Goal: Task Accomplishment & Management: Manage account settings

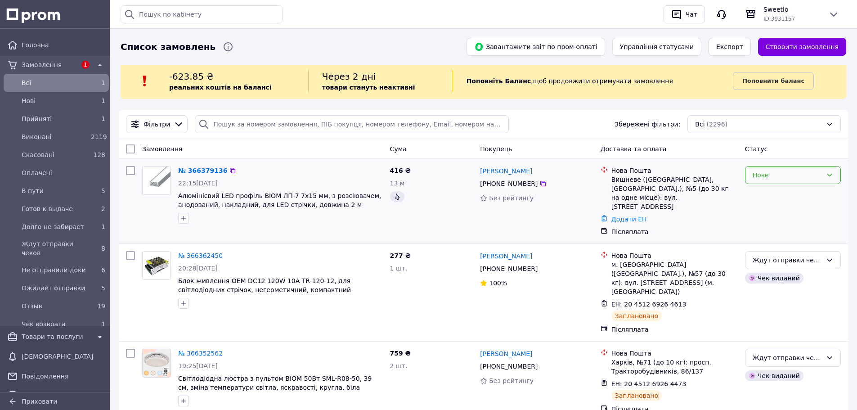
click at [758, 181] on div "Нове" at bounding box center [793, 175] width 96 height 18
click at [761, 192] on li "Прийнято" at bounding box center [792, 195] width 95 height 16
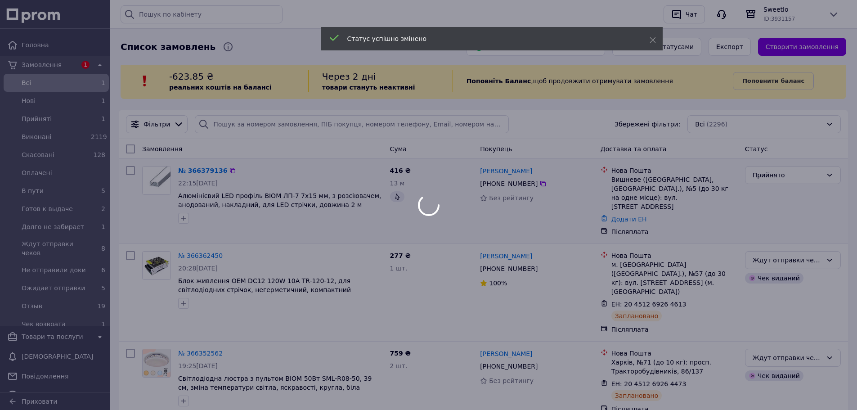
drag, startPoint x: 183, startPoint y: 220, endPoint x: 196, endPoint y: 227, distance: 14.5
click at [183, 219] on icon "button" at bounding box center [183, 217] width 7 height 7
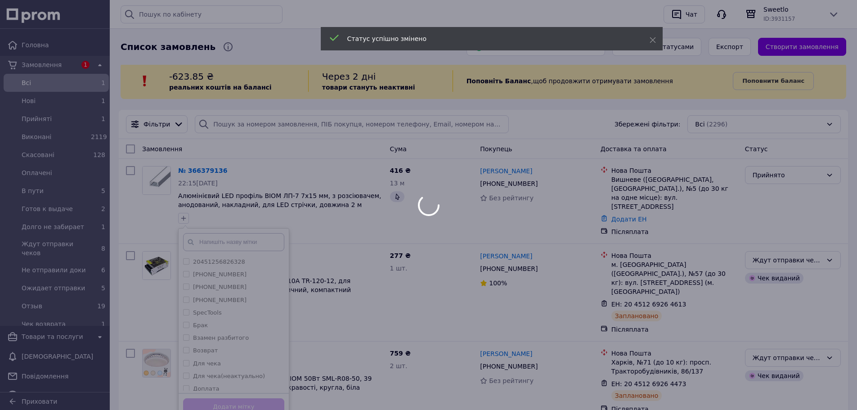
click at [211, 234] on div at bounding box center [428, 205] width 857 height 410
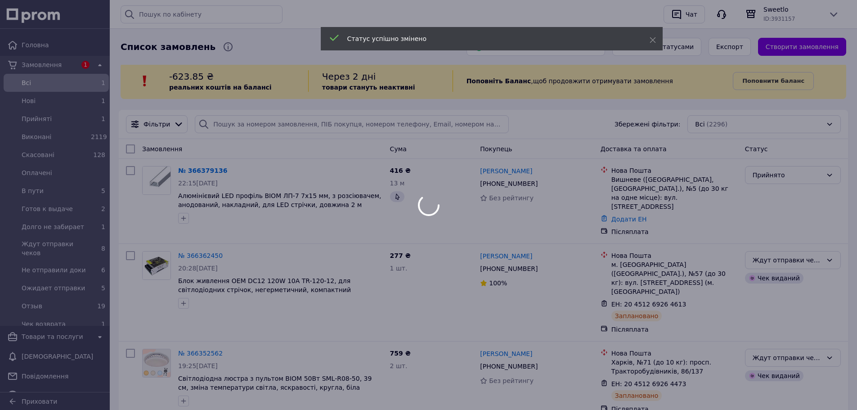
click at [182, 218] on div at bounding box center [428, 205] width 857 height 410
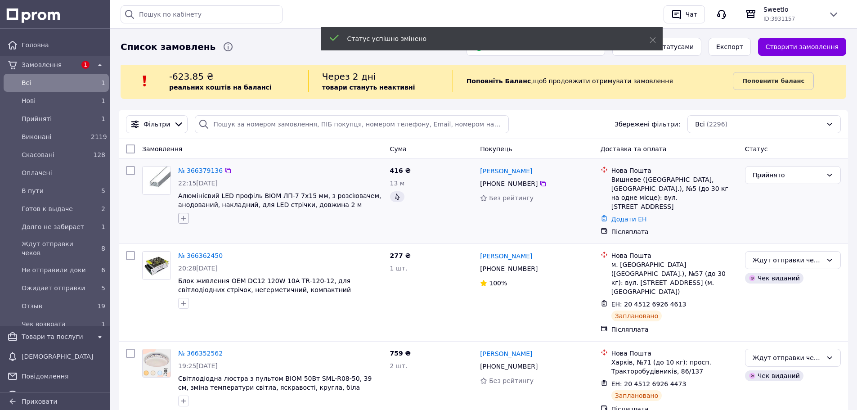
click at [179, 218] on button "button" at bounding box center [183, 218] width 11 height 11
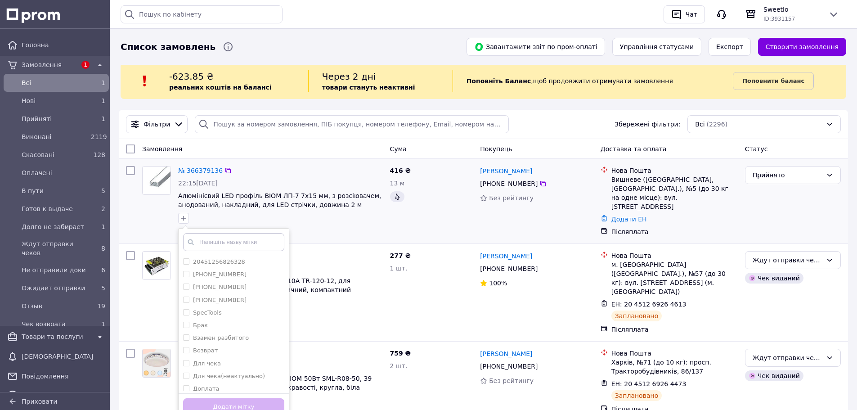
click at [206, 238] on input "text" at bounding box center [233, 242] width 101 height 18
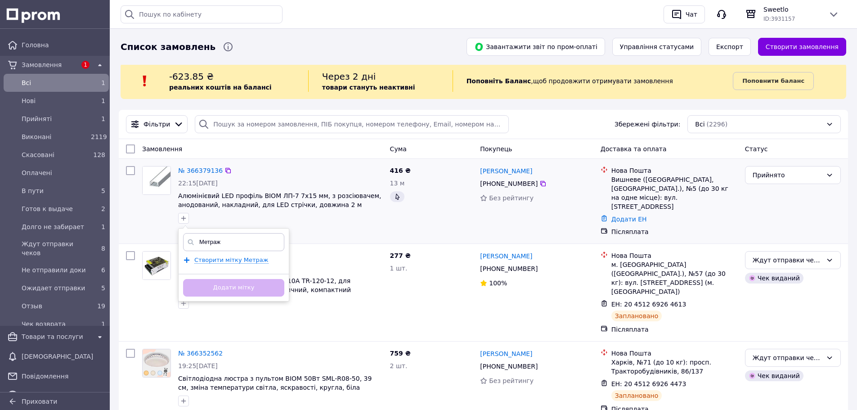
type input "Метраж"
click at [228, 267] on div "Метраж Створити мітку Метраж Додати мітку" at bounding box center [233, 264] width 111 height 73
click at [230, 263] on span "Створити мітку Метраж" at bounding box center [231, 259] width 74 height 7
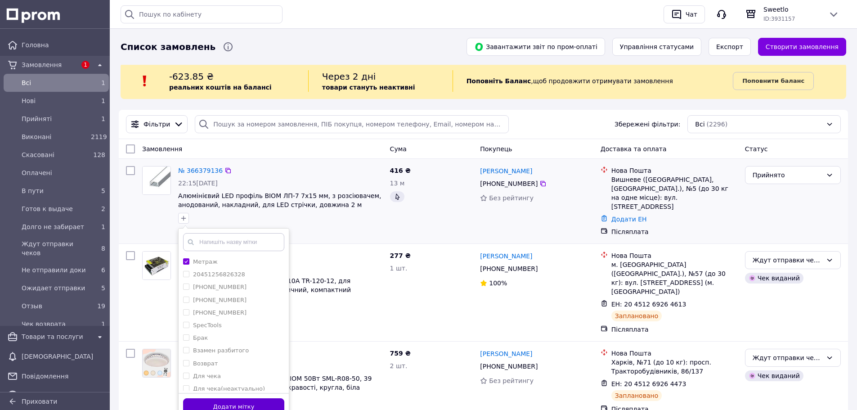
click at [258, 406] on button "Додати мітку" at bounding box center [233, 407] width 101 height 18
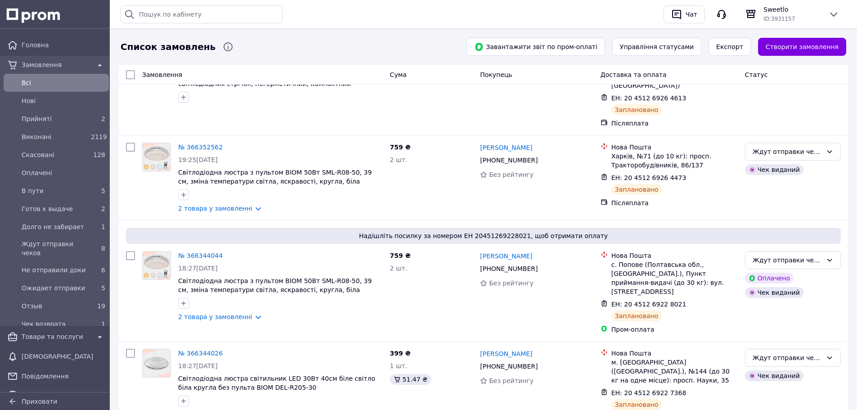
scroll to position [225, 0]
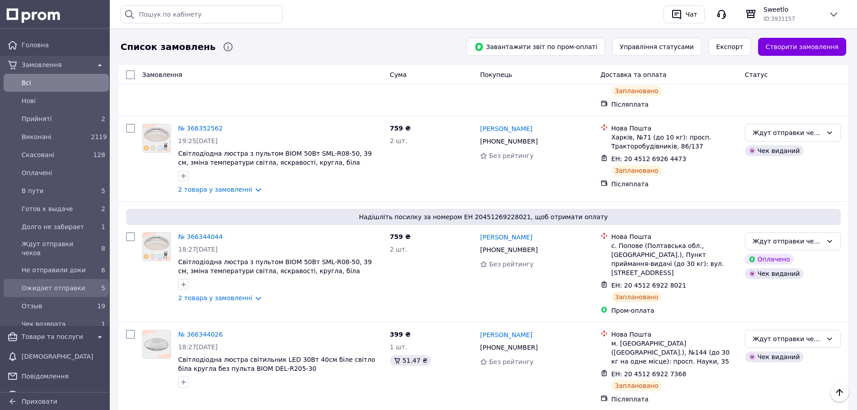
click at [60, 283] on span "Ожидает отправки" at bounding box center [55, 287] width 66 height 9
